Goal: Browse casually: Explore the website without a specific task or goal

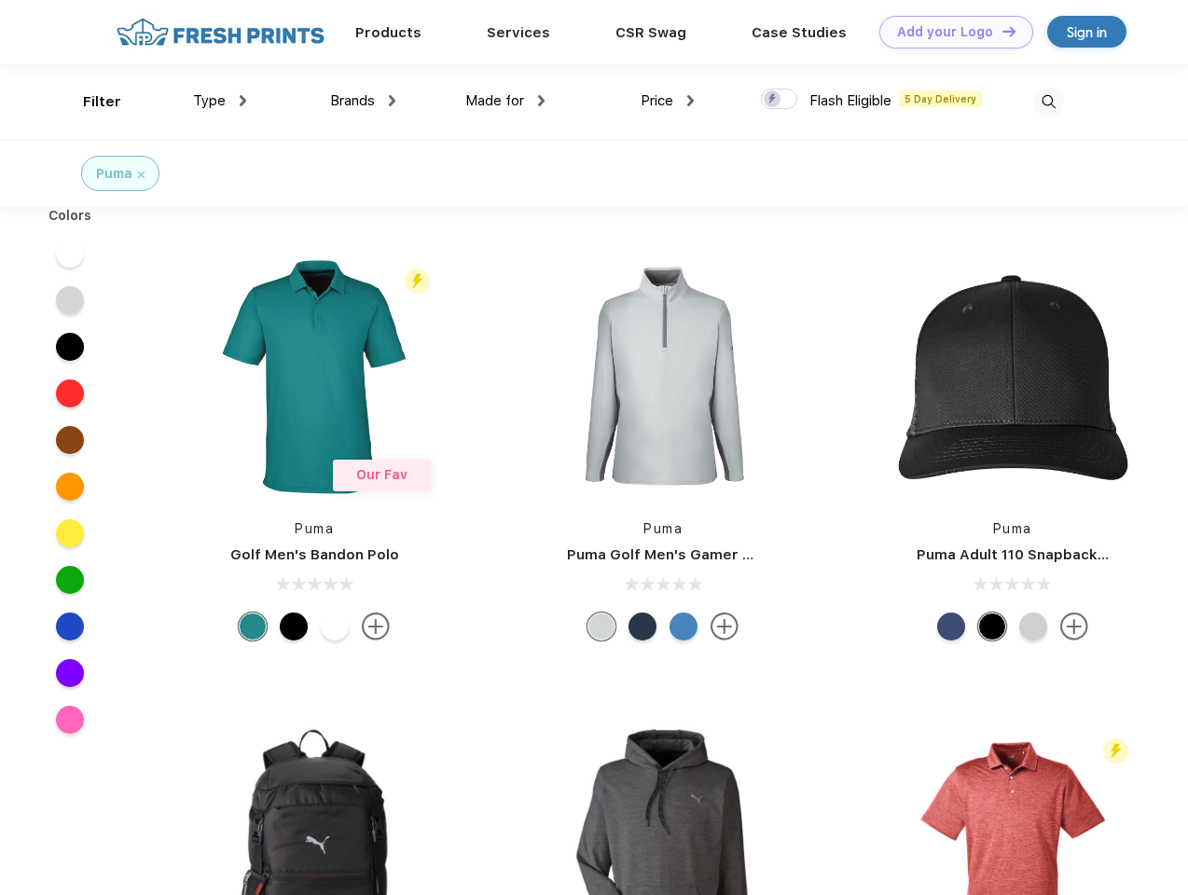
scroll to position [1, 0]
click at [949, 32] on link "Add your Logo Design Tool" at bounding box center [956, 32] width 154 height 33
click at [0, 0] on div "Design Tool" at bounding box center [0, 0] width 0 height 0
click at [1001, 31] on link "Add your Logo Design Tool" at bounding box center [956, 32] width 154 height 33
click at [90, 102] on div "Filter" at bounding box center [102, 101] width 38 height 21
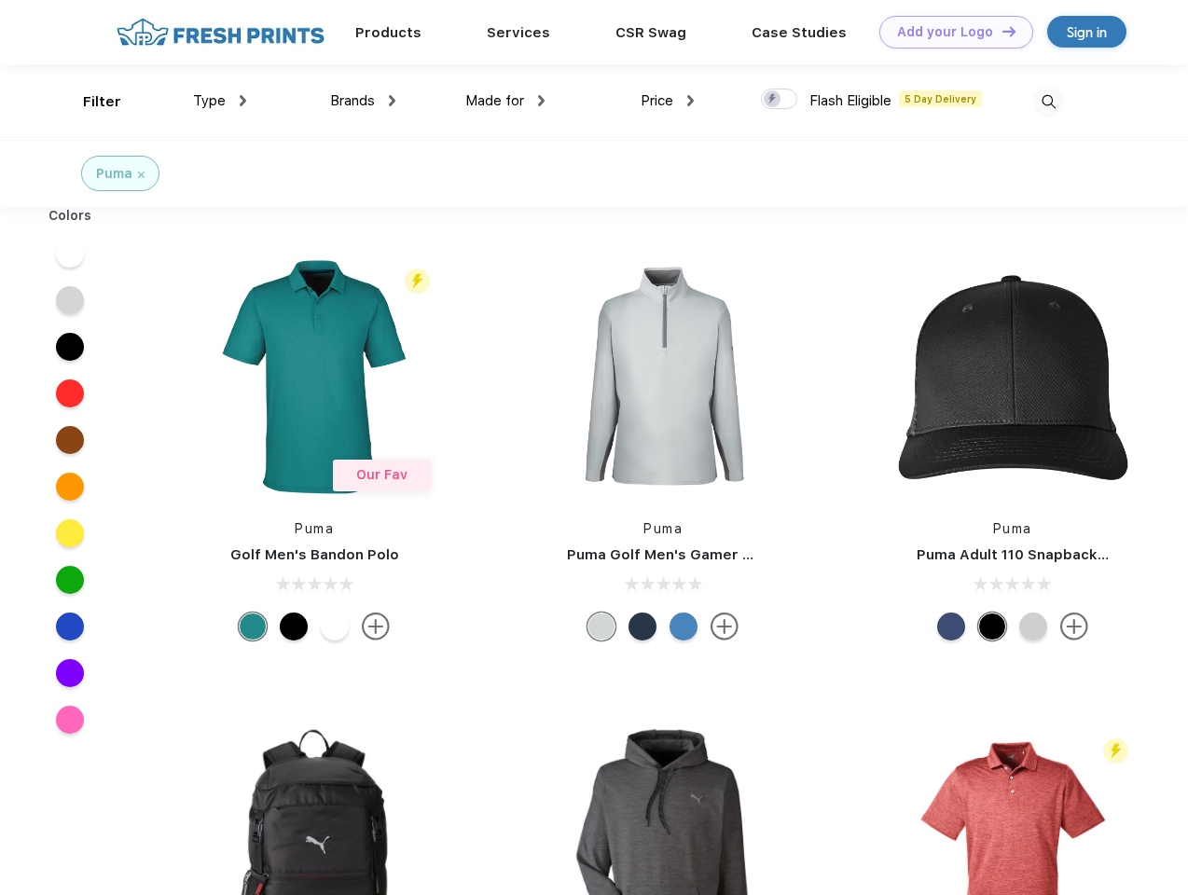
click at [220, 101] on span "Type" at bounding box center [209, 100] width 33 height 17
click at [363, 101] on span "Brands" at bounding box center [352, 100] width 45 height 17
click at [505, 101] on span "Made for" at bounding box center [494, 100] width 59 height 17
click at [668, 101] on span "Price" at bounding box center [657, 100] width 33 height 17
click at [780, 100] on div at bounding box center [779, 99] width 36 height 21
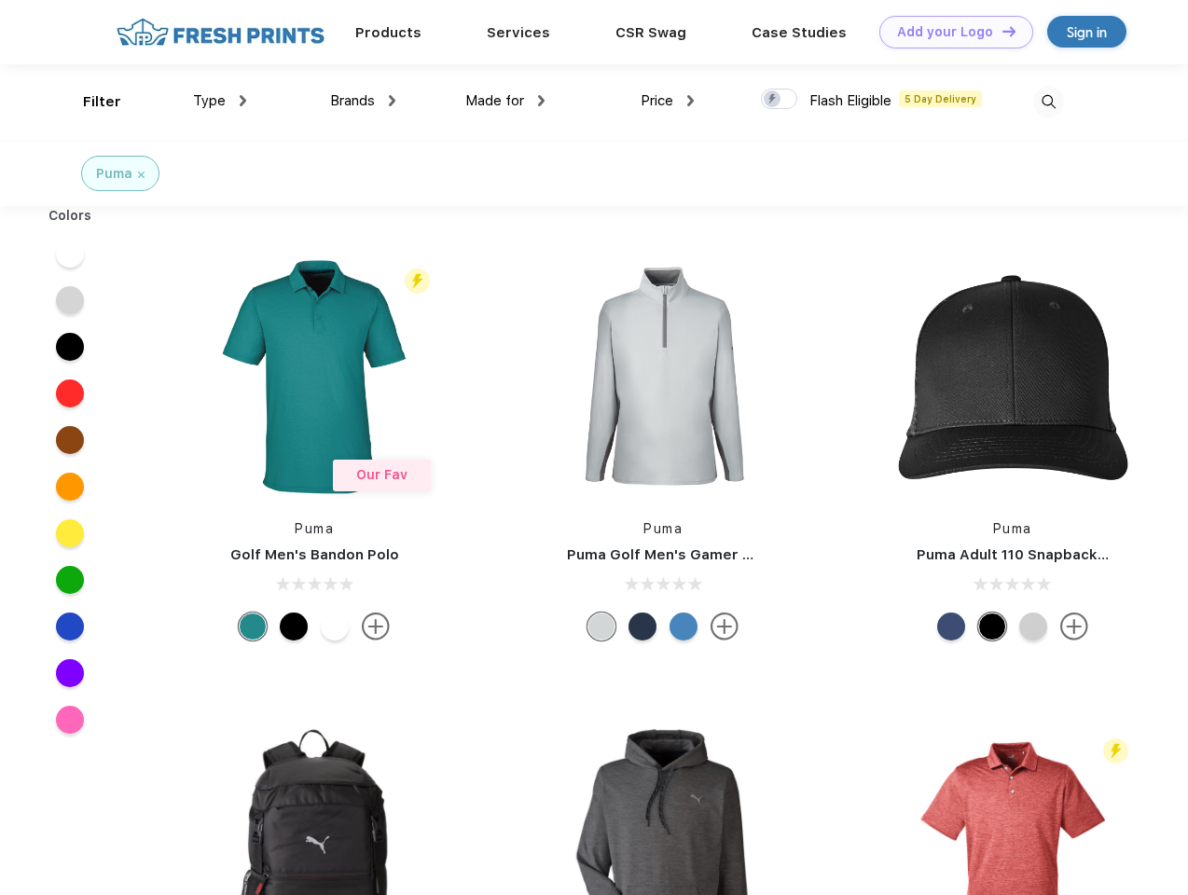
click at [773, 100] on input "checkbox" at bounding box center [767, 94] width 12 height 12
click at [1048, 102] on img at bounding box center [1048, 102] width 31 height 31
